Goal: Task Accomplishment & Management: Complete application form

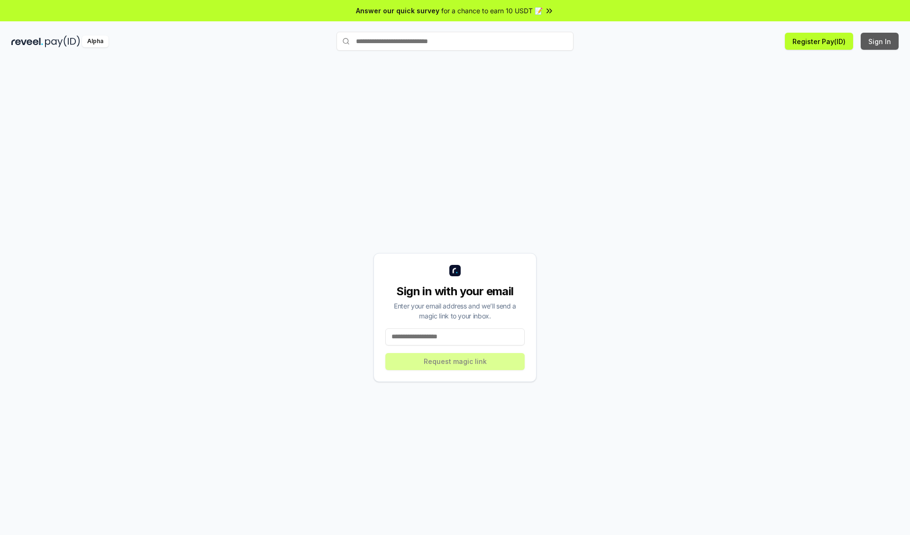
click at [880, 41] on button "Sign In" at bounding box center [880, 41] width 38 height 17
type input "**********"
click at [455, 361] on button "Request magic link" at bounding box center [454, 361] width 139 height 17
